Goal: Check status: Check status

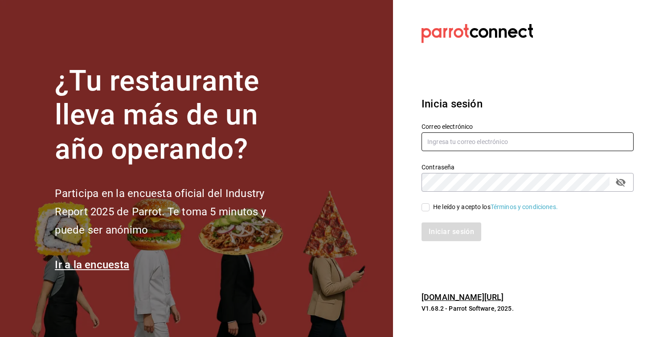
type input "[EMAIL_ADDRESS][DOMAIN_NAME]"
click at [425, 208] on input "He leído y acepto los Términos y condiciones." at bounding box center [426, 207] width 8 height 8
checkbox input "true"
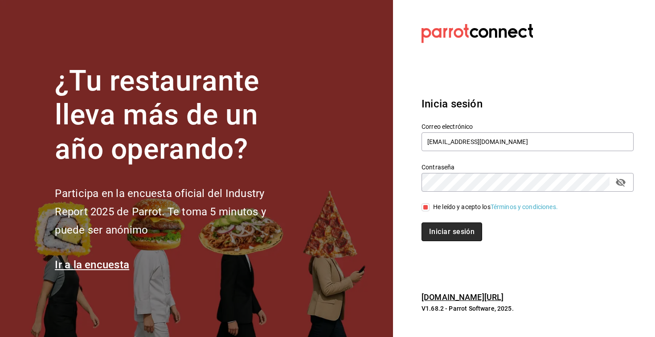
click at [433, 234] on button "Iniciar sesión" at bounding box center [452, 232] width 61 height 19
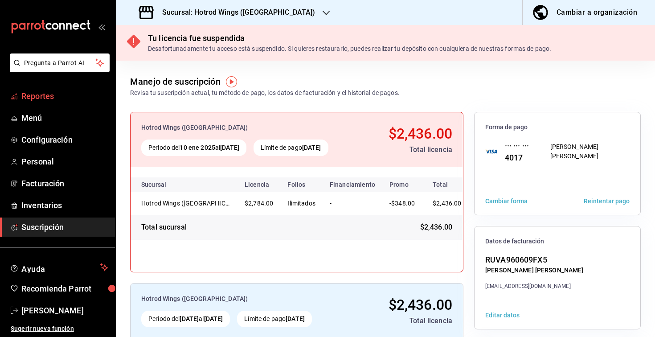
click at [45, 97] on span "Reportes" at bounding box center [64, 96] width 87 height 12
click at [201, 16] on h3 "Sucursal: Hotrod Wings ([GEOGRAPHIC_DATA])" at bounding box center [235, 12] width 161 height 11
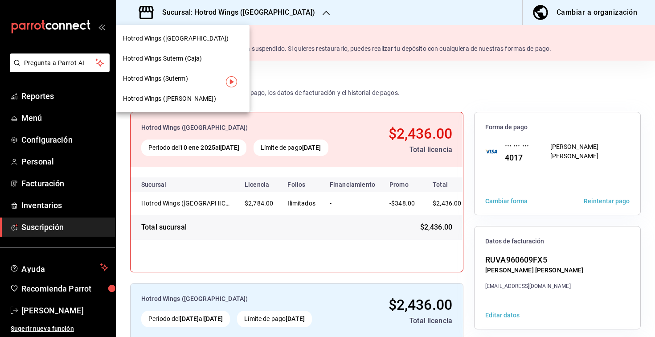
click at [188, 84] on div "Hotrod Wings (Suterm)" at bounding box center [183, 79] width 134 height 20
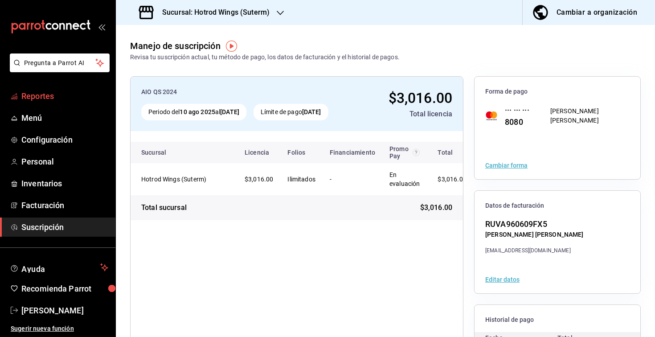
click at [60, 94] on span "Reportes" at bounding box center [64, 96] width 87 height 12
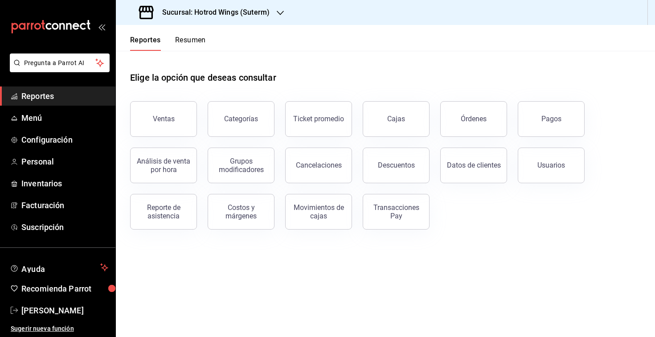
click at [241, 16] on h3 "Sucursal: Hotrod Wings (Suterm)" at bounding box center [212, 12] width 115 height 11
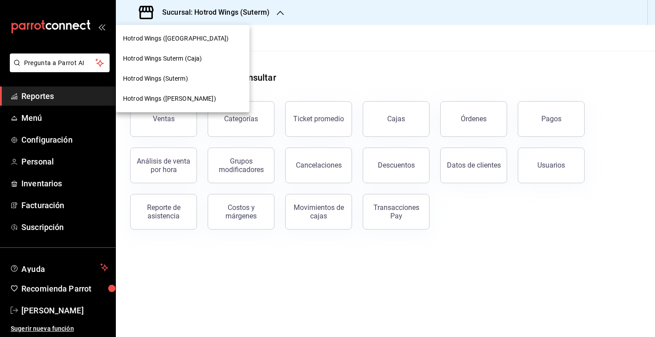
click at [241, 16] on div at bounding box center [327, 168] width 655 height 337
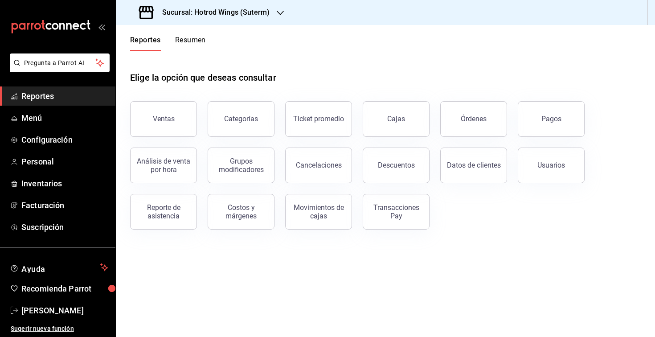
click at [181, 44] on button "Resumen" at bounding box center [190, 43] width 31 height 15
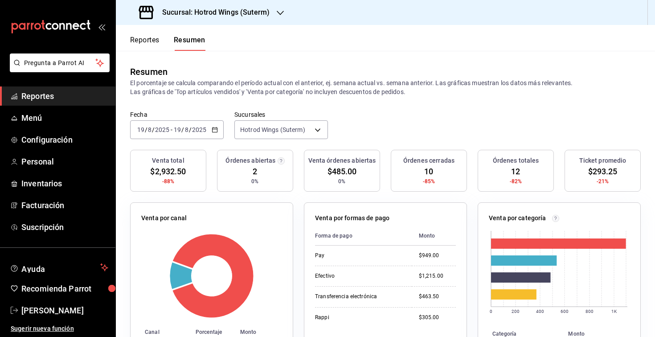
click at [213, 127] on \(Stroke\) "button" at bounding box center [213, 127] width 0 height 0
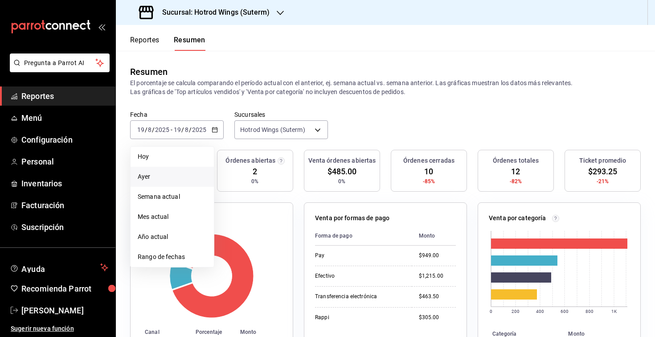
click at [173, 172] on span "Ayer" at bounding box center [172, 176] width 69 height 9
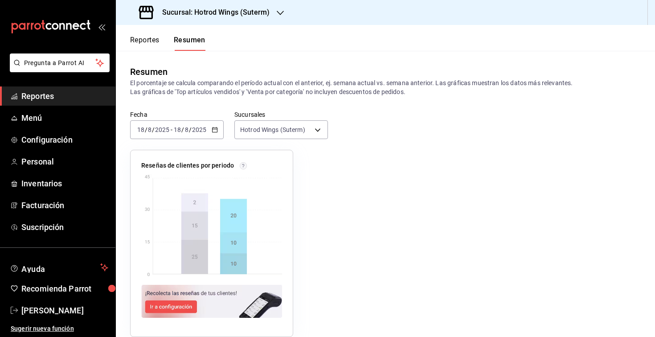
click at [152, 42] on button "Reportes" at bounding box center [144, 43] width 29 height 15
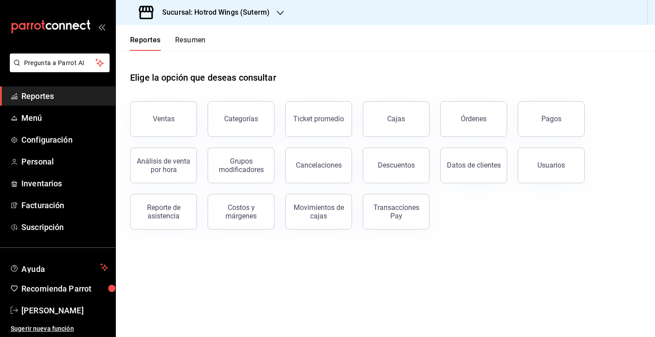
click at [182, 45] on button "Resumen" at bounding box center [190, 43] width 31 height 15
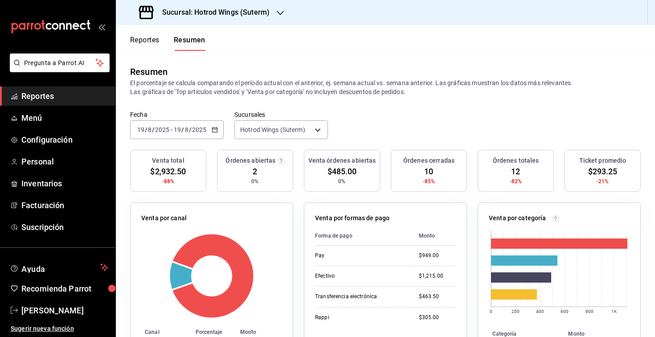
click at [217, 136] on div "[DATE] [DATE] - [DATE] [DATE]" at bounding box center [177, 129] width 94 height 19
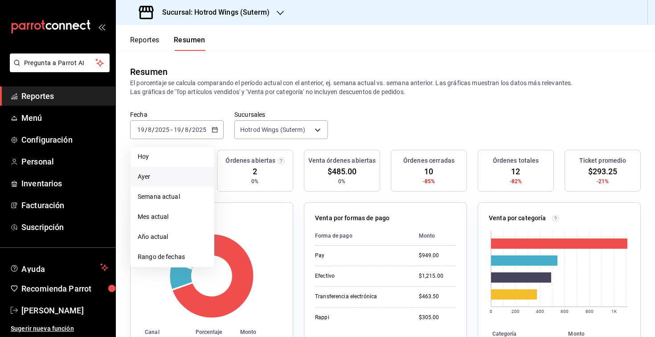
click at [169, 177] on span "Ayer" at bounding box center [172, 176] width 69 height 9
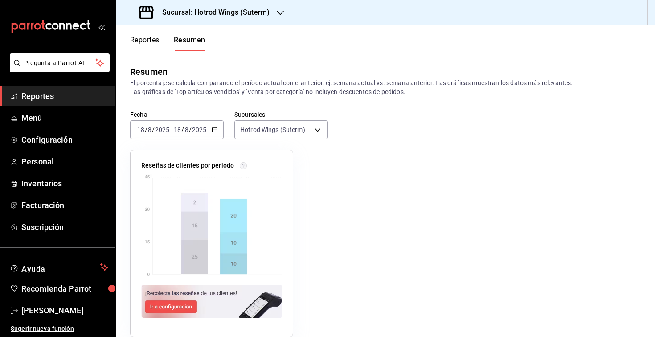
click at [270, 17] on div "Sucursal: Hotrod Wings (Suterm)" at bounding box center [205, 12] width 165 height 25
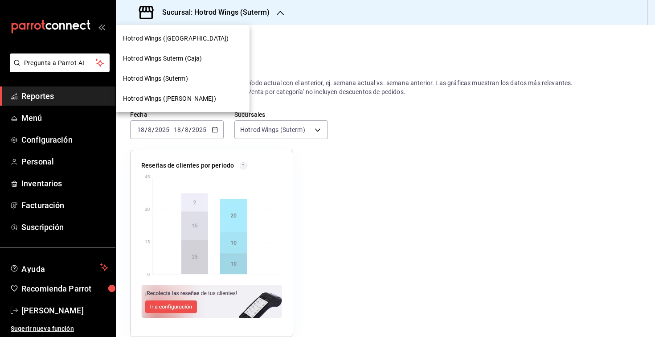
click at [185, 99] on span "Hotrod Wings ([PERSON_NAME])" at bounding box center [169, 98] width 93 height 9
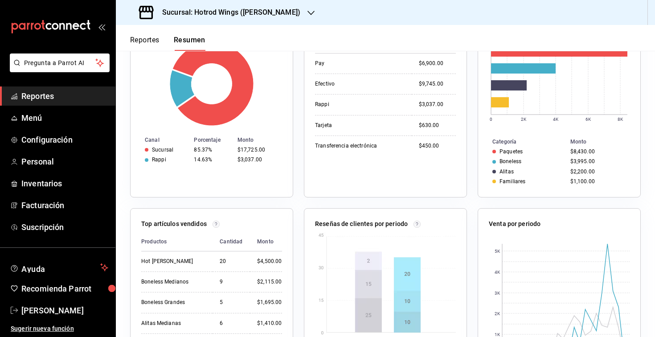
scroll to position [193, 0]
